Goal: Transaction & Acquisition: Book appointment/travel/reservation

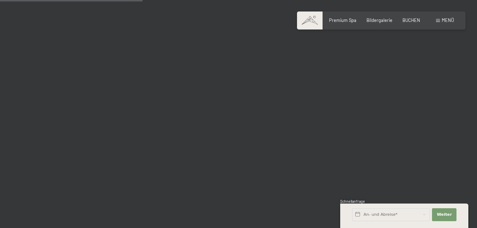
scroll to position [1368, 0]
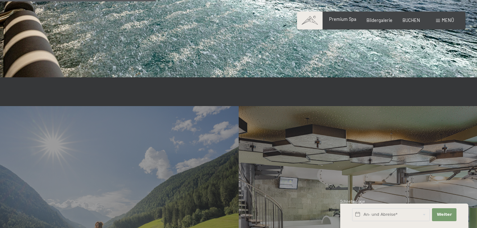
click at [336, 17] on span "Premium Spa" at bounding box center [342, 19] width 27 height 6
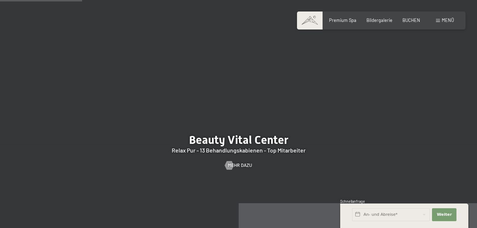
scroll to position [720, 0]
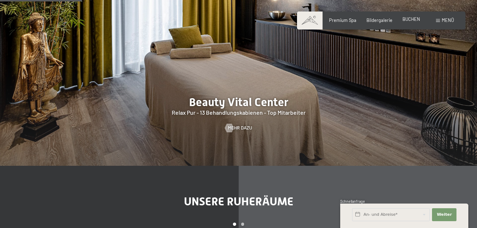
click at [410, 19] on span "BUCHEN" at bounding box center [411, 19] width 18 height 6
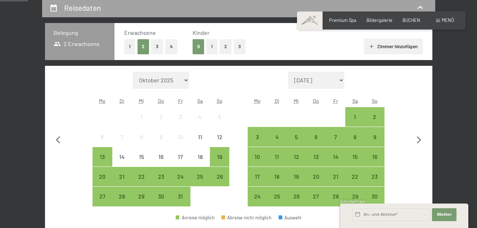
scroll to position [144, 0]
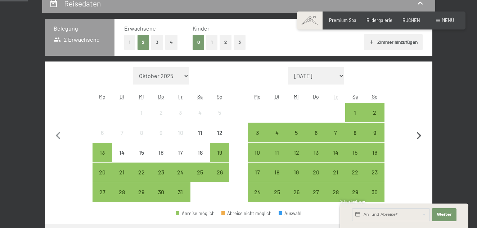
click at [421, 135] on icon "button" at bounding box center [418, 135] width 15 height 15
select select "2025-11-01"
select select "2025-12-01"
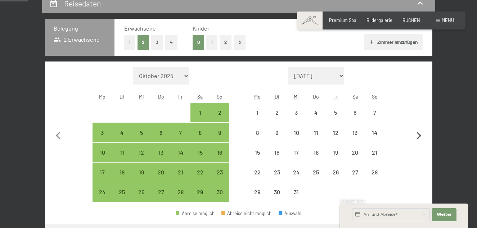
select select "2025-11-01"
select select "2025-12-01"
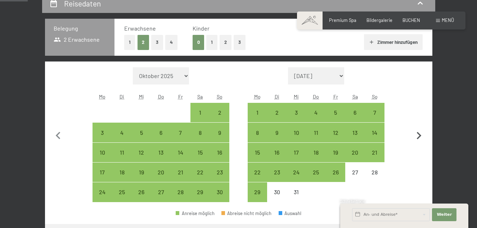
click at [421, 135] on icon "button" at bounding box center [418, 135] width 15 height 15
select select "2025-12-01"
select select "2026-01-01"
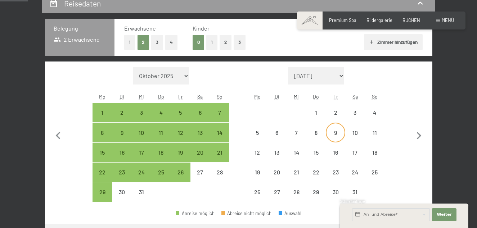
select select "2025-12-01"
select select "2026-01-01"
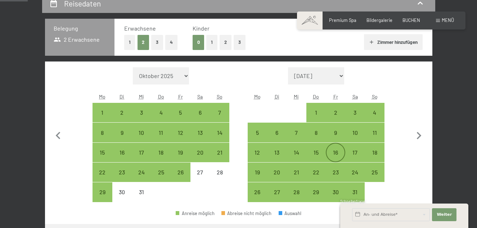
click at [339, 153] on div "16" at bounding box center [335, 159] width 18 height 18
select select "2025-12-01"
select select "2026-01-01"
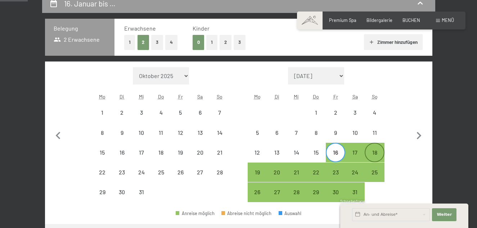
click at [372, 153] on div "18" at bounding box center [374, 159] width 18 height 18
select select "2025-12-01"
select select "2026-01-01"
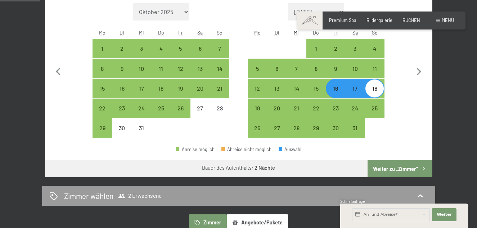
scroll to position [216, 0]
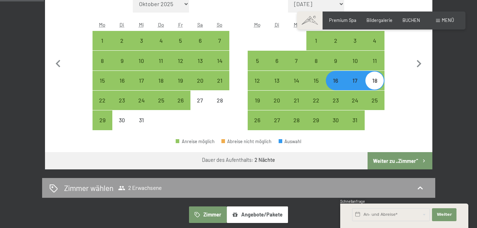
click at [391, 160] on button "Weiter zu „Zimmer“" at bounding box center [399, 160] width 64 height 17
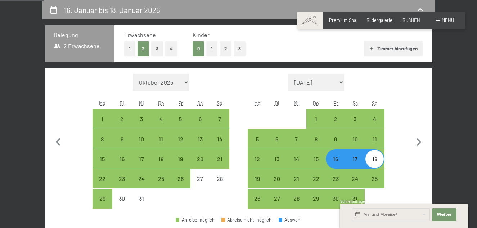
select select "2025-12-01"
select select "2026-01-01"
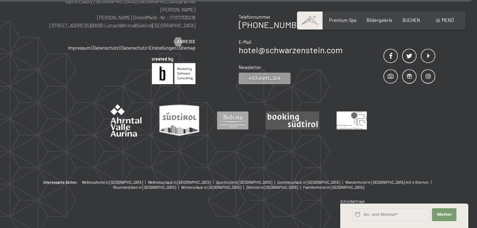
scroll to position [2158, 0]
